Goal: Information Seeking & Learning: Learn about a topic

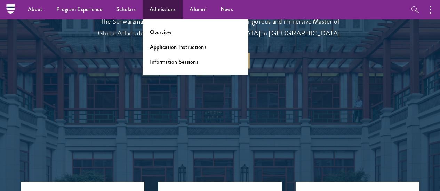
scroll to position [574, 0]
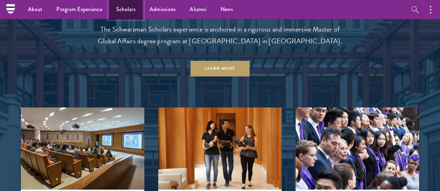
click at [123, 11] on link "Scholars" at bounding box center [125, 9] width 33 height 19
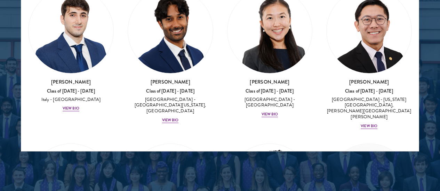
scroll to position [962, 0]
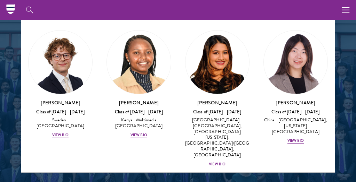
scroll to position [1430, 0]
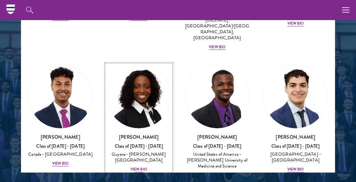
click at [137, 167] on div "View Bio" at bounding box center [138, 170] width 17 height 6
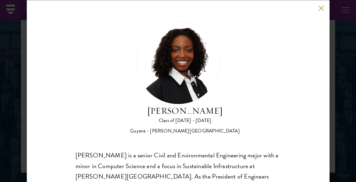
scroll to position [83, 0]
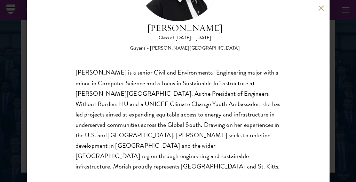
click at [10, 76] on div "Moriah Hamilton Class of 2025 - 2026 Guyana - Howard University Moriah Hamilton…" at bounding box center [178, 91] width 356 height 182
click at [322, 8] on button at bounding box center [321, 8] width 6 height 6
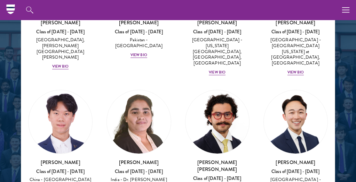
scroll to position [1886, 0]
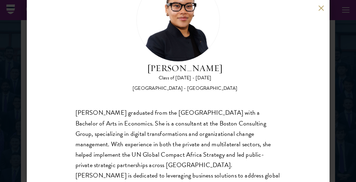
scroll to position [42, 0]
